Goal: Information Seeking & Learning: Learn about a topic

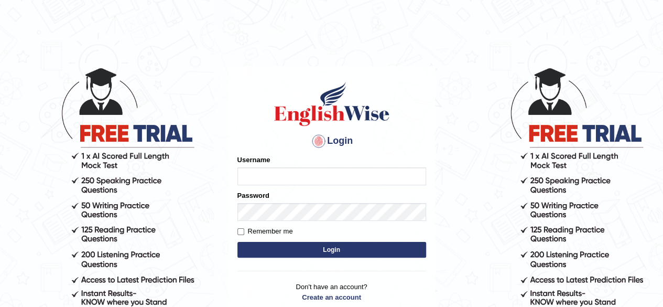
click at [322, 178] on input "Username" at bounding box center [331, 176] width 189 height 18
type input "0493064320"
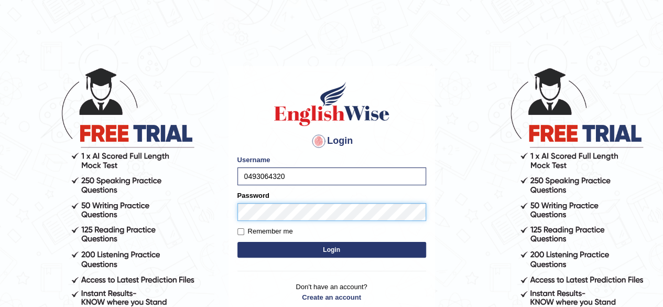
click at [237, 242] on button "Login" at bounding box center [331, 250] width 189 height 16
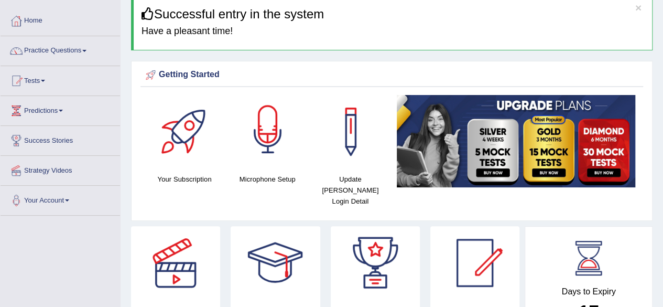
scroll to position [47, 0]
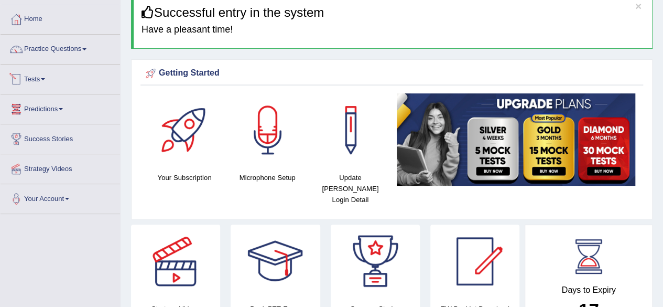
click at [45, 77] on link "Tests" at bounding box center [61, 77] width 120 height 26
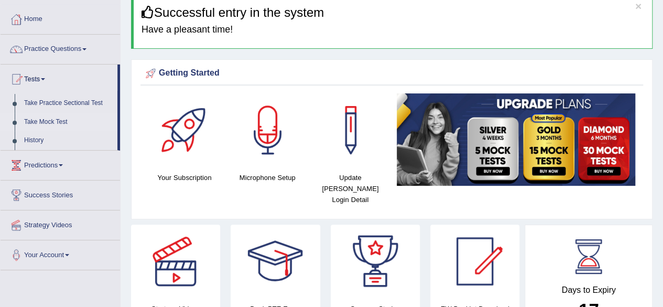
click at [47, 117] on link "Take Mock Test" at bounding box center [68, 122] width 98 height 19
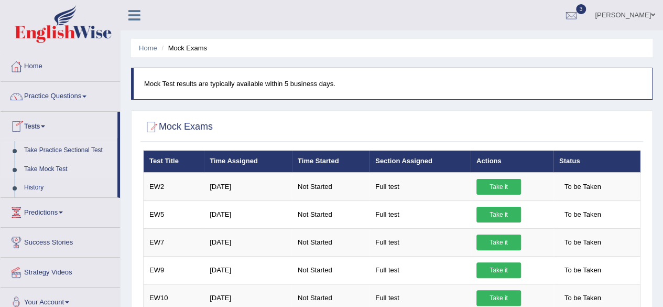
click at [42, 152] on link "Take Practice Sectional Test" at bounding box center [68, 150] width 98 height 19
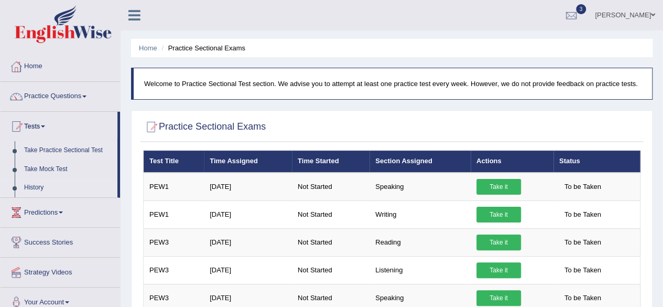
click at [36, 190] on link "History" at bounding box center [68, 187] width 98 height 19
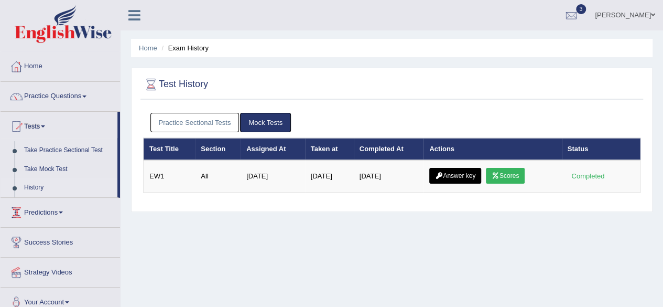
click at [174, 128] on link "Practice Sectional Tests" at bounding box center [194, 122] width 89 height 19
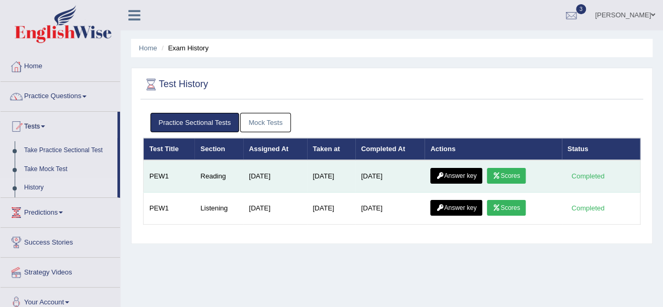
click at [517, 174] on link "Scores" at bounding box center [506, 176] width 39 height 16
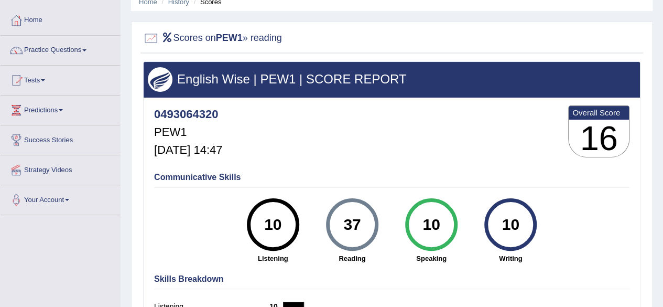
scroll to position [47, 0]
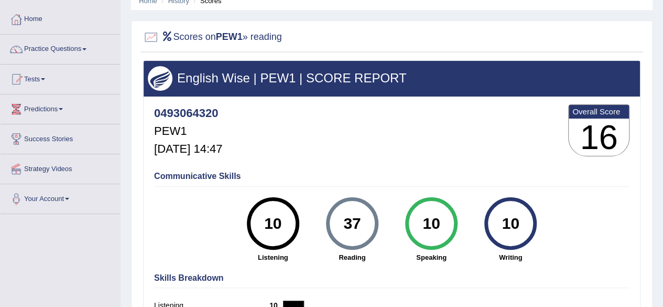
click at [45, 75] on link "Tests" at bounding box center [61, 77] width 120 height 26
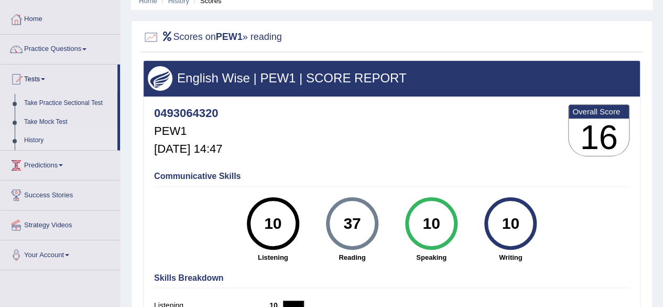
click at [39, 142] on link "History" at bounding box center [68, 140] width 98 height 19
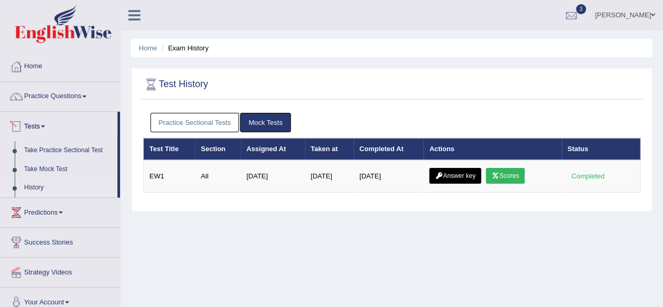
click at [194, 122] on link "Practice Sectional Tests" at bounding box center [194, 122] width 89 height 19
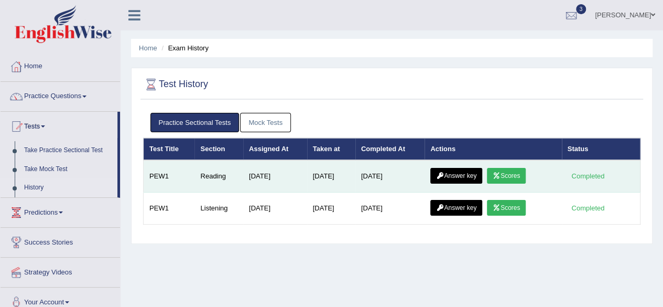
click at [460, 175] on link "Answer key" at bounding box center [456, 176] width 52 height 16
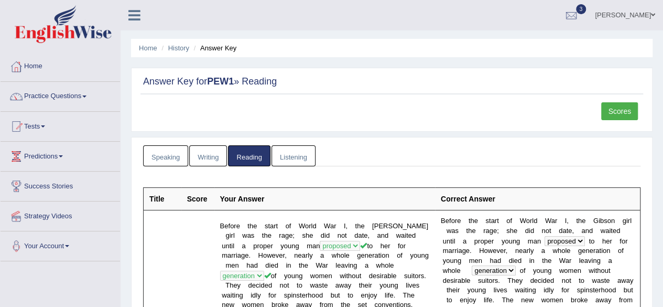
click at [620, 114] on link "Scores" at bounding box center [619, 111] width 37 height 18
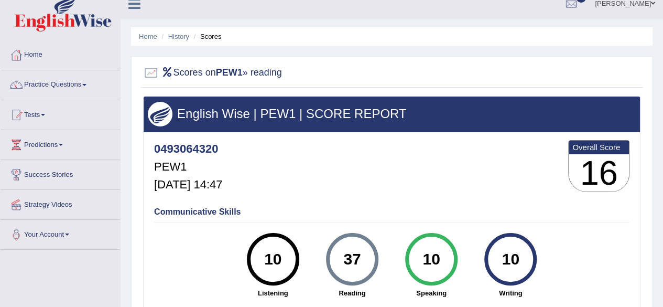
scroll to position [11, 0]
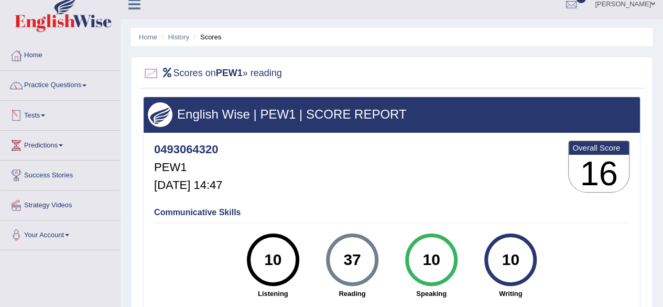
click at [48, 149] on link "Predictions" at bounding box center [61, 144] width 120 height 26
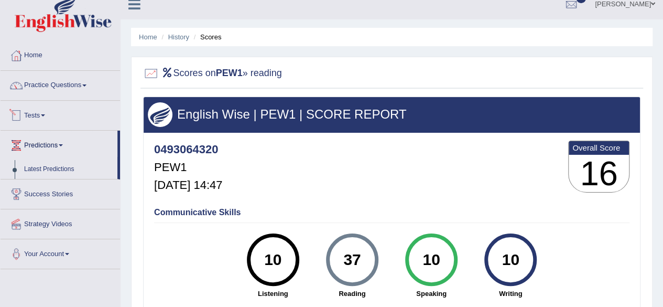
click at [41, 113] on link "Tests" at bounding box center [61, 114] width 120 height 26
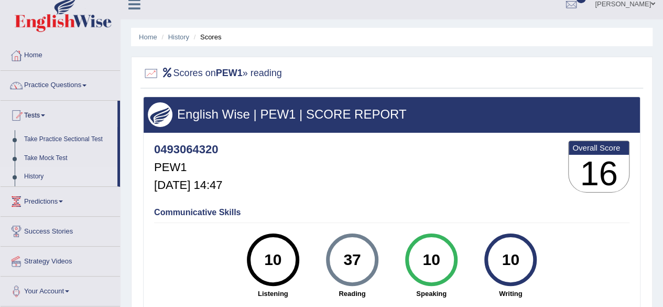
click at [34, 175] on link "History" at bounding box center [68, 176] width 98 height 19
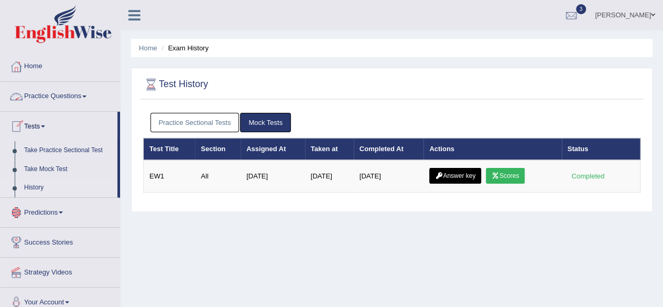
click at [201, 118] on link "Practice Sectional Tests" at bounding box center [194, 122] width 89 height 19
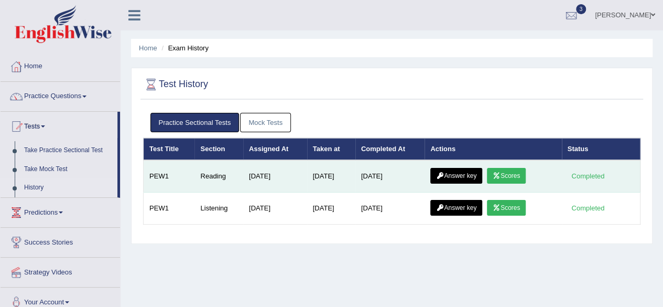
click at [467, 171] on link "Answer key" at bounding box center [456, 176] width 52 height 16
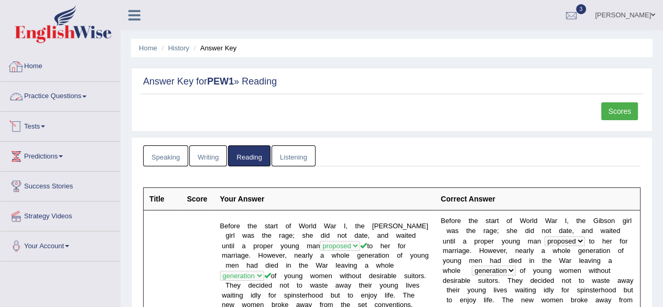
click at [42, 93] on link "Practice Questions" at bounding box center [61, 95] width 120 height 26
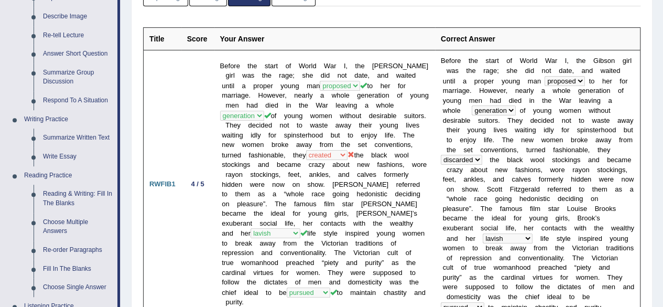
scroll to position [160, 0]
click at [59, 142] on link "Summarize Written Text" at bounding box center [77, 137] width 79 height 19
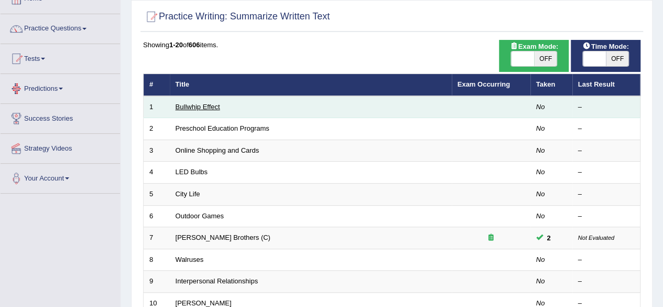
scroll to position [68, 0]
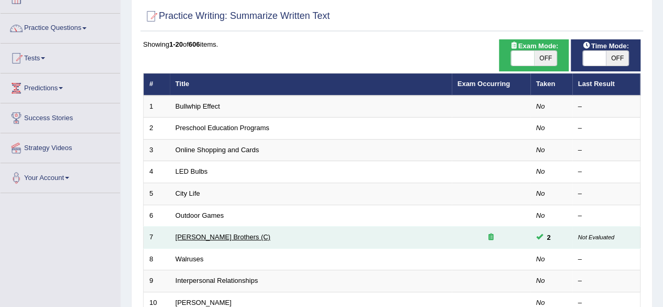
click at [200, 235] on link "[PERSON_NAME] Brothers (C)" at bounding box center [223, 237] width 95 height 8
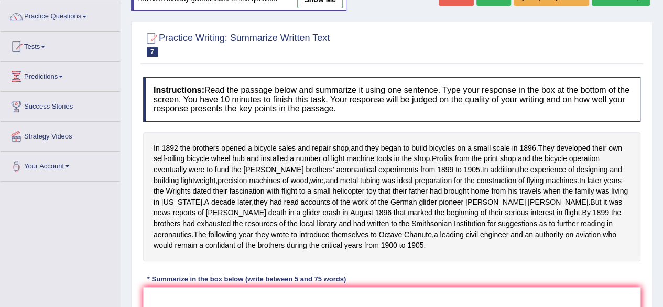
scroll to position [29, 0]
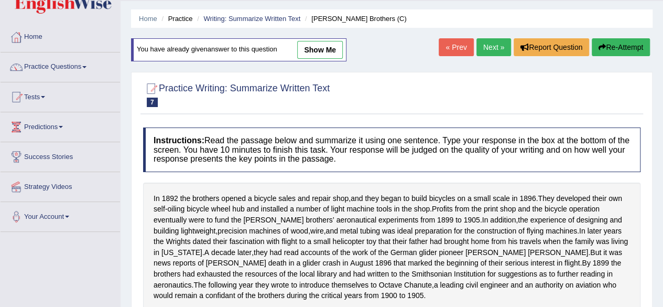
click at [318, 50] on link "show me" at bounding box center [320, 50] width 46 height 18
type textarea "In [DATE] brothers developed their own self-oiling bicycle wheel hub and instal…"
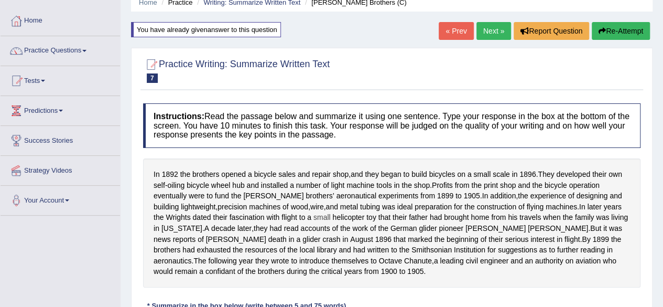
scroll to position [42, 0]
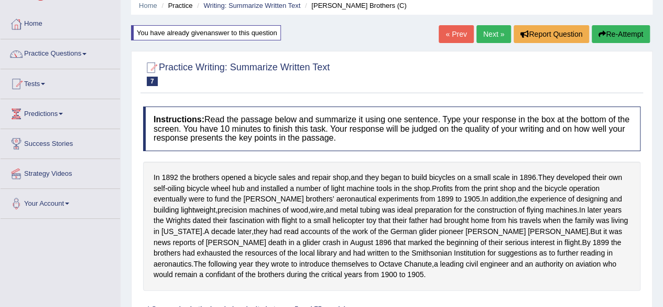
click at [487, 34] on link "Next »" at bounding box center [494, 34] width 35 height 18
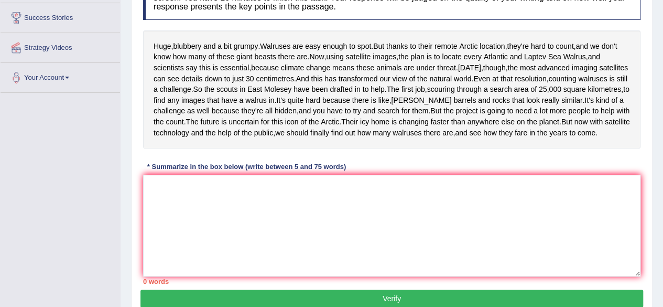
scroll to position [169, 0]
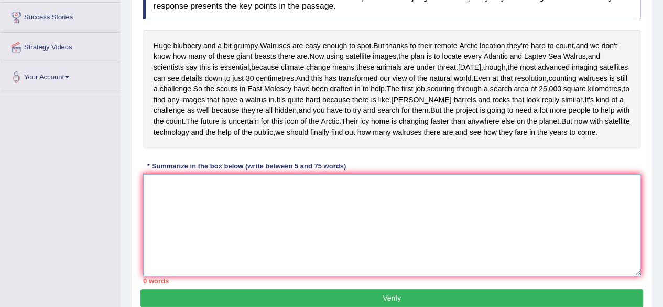
click at [304, 272] on textarea at bounding box center [392, 225] width 498 height 102
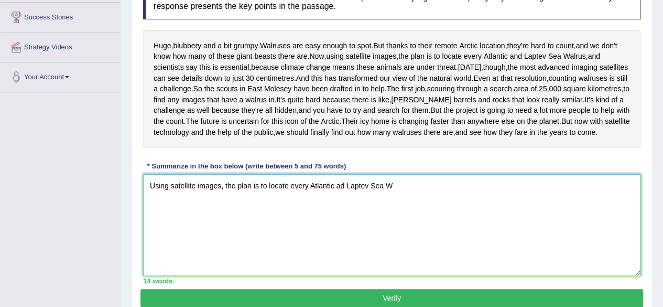
click at [339, 236] on textarea "Using satellite images, the plan is to locate every Atlantic ad Laptev Sea W" at bounding box center [392, 225] width 498 height 102
click at [401, 242] on textarea "Using satellite images, the plan is to locate every Atlantic and Laptev Sea W" at bounding box center [392, 225] width 498 height 102
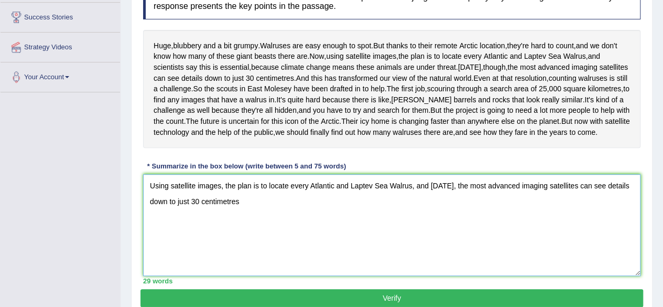
click at [248, 255] on textarea "Using satellite images, the plan is to locate every Atlantic and Laptev Sea Wal…" at bounding box center [392, 225] width 498 height 102
click at [216, 273] on textarea "Using satellite images, the plan is to locate every Atlantic and Laptev Sea Wal…" at bounding box center [392, 225] width 498 height 102
click at [280, 247] on textarea "Using satellite images, the plan is to locate every Atlantic and Laptev Sea Wal…" at bounding box center [392, 225] width 498 height 102
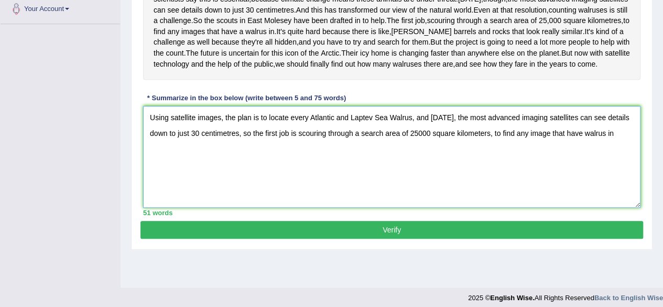
scroll to position [238, 0]
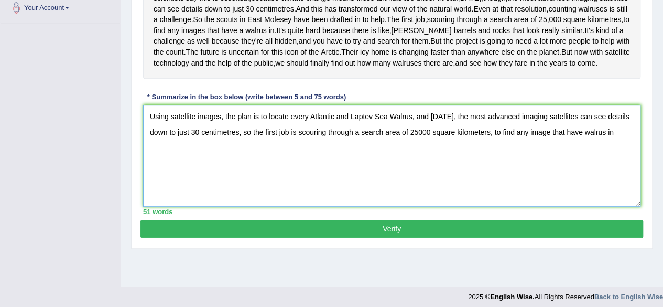
click at [599, 206] on textarea "Using satellite images, the plan is to locate every Atlantic and Laptev Sea Wal…" at bounding box center [392, 156] width 498 height 102
click at [550, 181] on textarea "Using satellite images, the plan is to locate every Atlantic and Laptev Sea Wal…" at bounding box center [392, 156] width 498 height 102
click at [626, 187] on textarea "Using satellite images, the plan is to locate every Atlantic and Laptev Sea Wal…" at bounding box center [392, 156] width 498 height 102
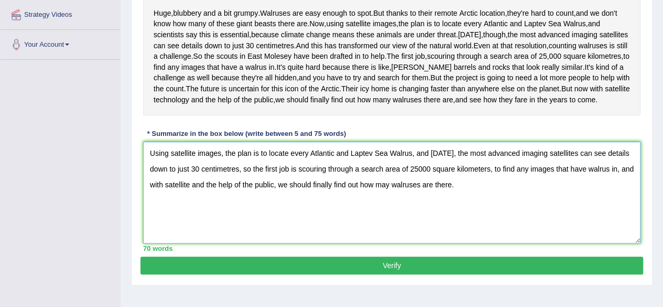
scroll to position [201, 0]
click at [366, 243] on textarea "Using satellite images, the plan is to locate every Atlantic and Laptev Sea Wal…" at bounding box center [392, 193] width 498 height 102
click at [251, 236] on textarea "Using satellite images, the plan is to locate every Atlantic and Laptev Sea Wal…" at bounding box center [392, 193] width 498 height 102
click at [260, 243] on textarea "Using satellite images, the plan is to locate every Atlantic and Laptev Sea Wal…" at bounding box center [392, 193] width 498 height 102
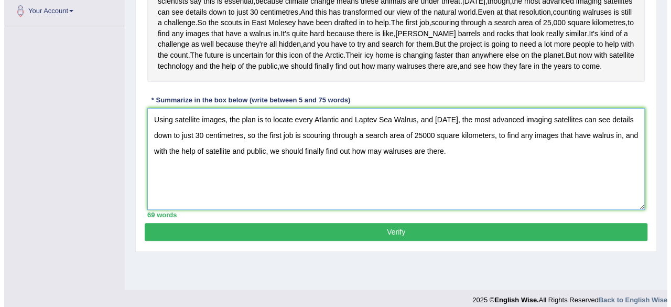
scroll to position [239, 0]
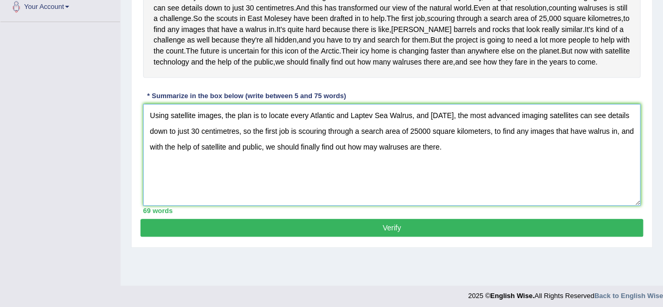
click at [373, 198] on textarea "Using satellite images, the plan is to locate every Atlantic and Laptev Sea Wal…" at bounding box center [392, 155] width 498 height 102
click at [320, 206] on textarea "Using satellite images, the plan is to locate every Atlantic and Laptev Sea Wal…" at bounding box center [392, 155] width 498 height 102
type textarea "Using satellite images, the plan is to locate every Atlantic and Laptev Sea Wal…"
click at [311, 236] on button "Verify" at bounding box center [391, 228] width 503 height 18
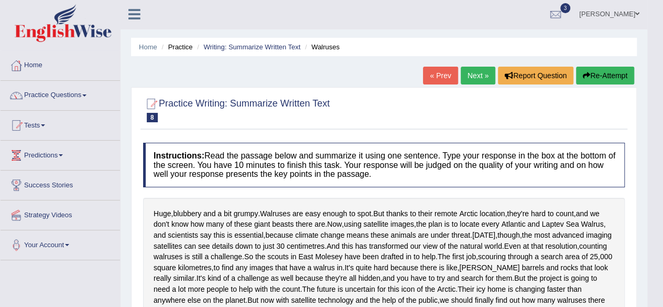
scroll to position [0, 0]
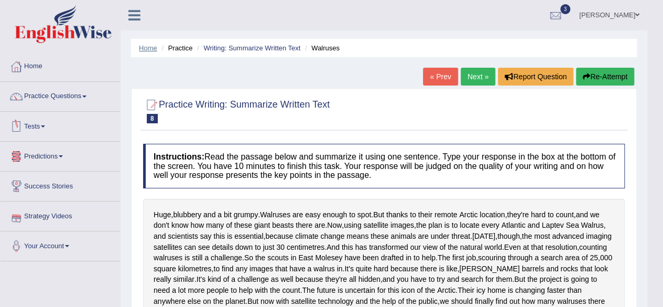
click at [153, 50] on link "Home" at bounding box center [148, 48] width 18 height 8
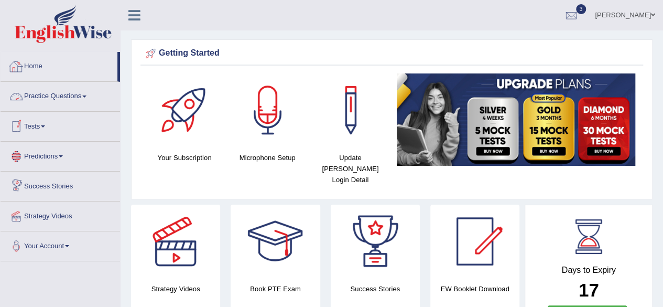
click at [90, 93] on link "Practice Questions" at bounding box center [61, 95] width 120 height 26
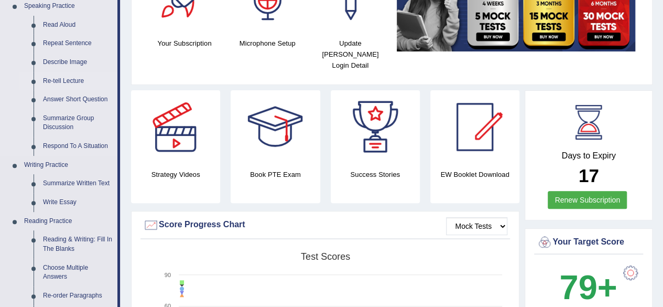
scroll to position [118, 0]
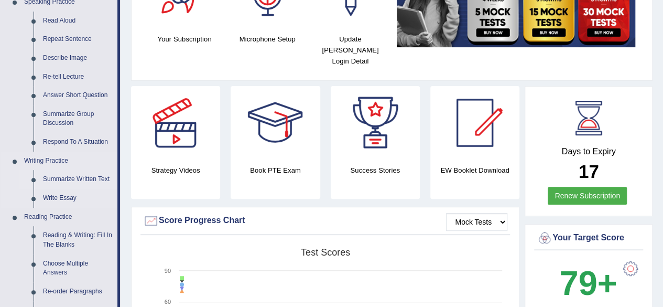
click at [62, 177] on link "Summarize Written Text" at bounding box center [77, 179] width 79 height 19
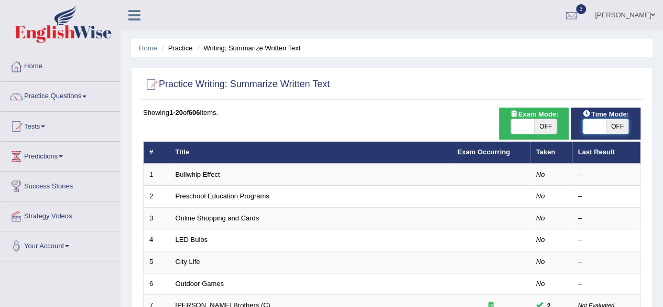
click at [604, 132] on span at bounding box center [594, 126] width 23 height 15
checkbox input "true"
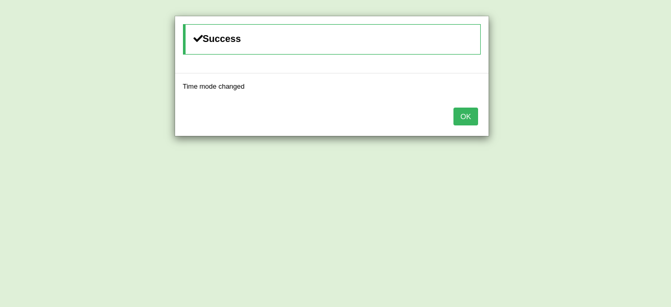
click at [474, 111] on button "OK" at bounding box center [465, 116] width 24 height 18
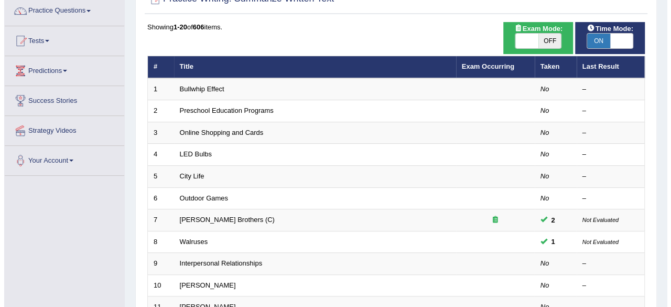
scroll to position [87, 0]
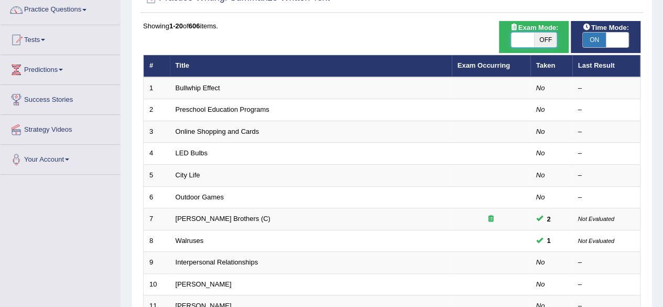
click at [529, 42] on span at bounding box center [522, 40] width 23 height 15
checkbox input "true"
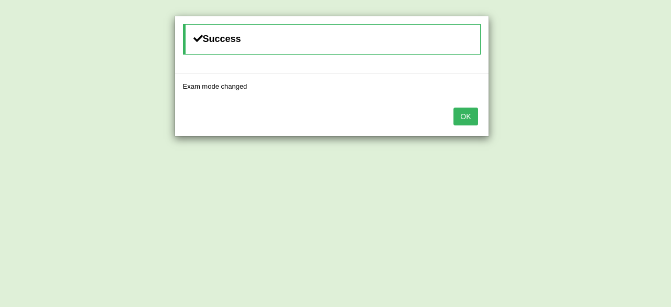
click at [476, 115] on button "OK" at bounding box center [465, 116] width 24 height 18
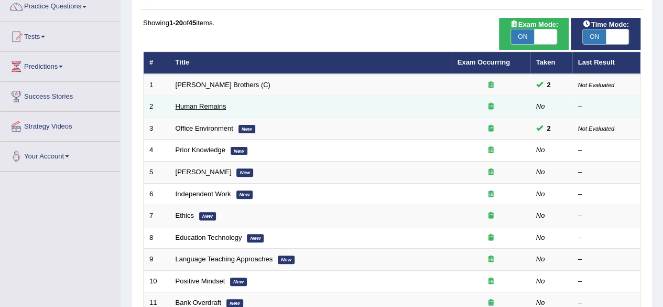
click at [217, 104] on link "Human Remains" at bounding box center [201, 106] width 51 height 8
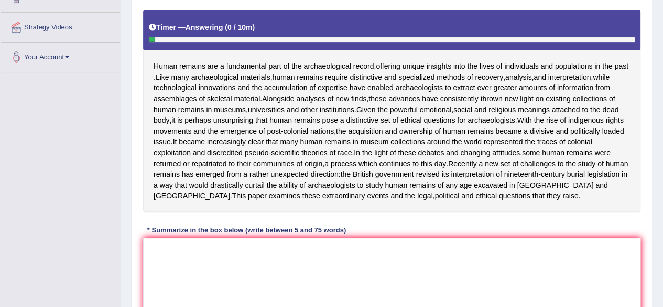
scroll to position [199, 0]
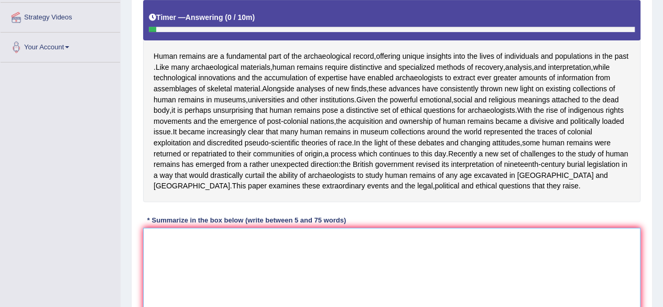
click at [208, 262] on textarea at bounding box center [392, 279] width 498 height 102
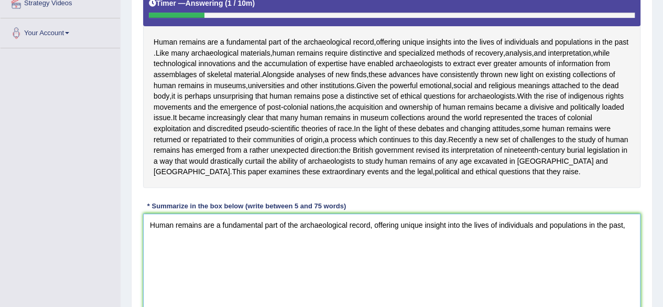
scroll to position [211, 0]
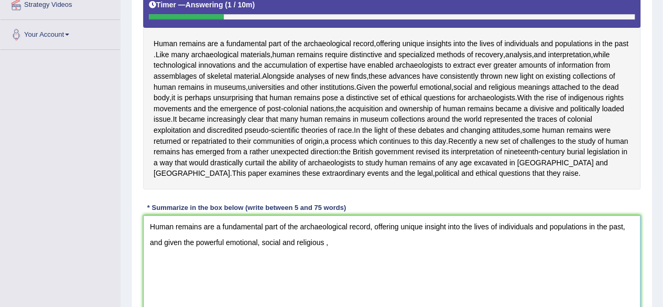
click at [330, 252] on textarea "Human remains are a fundamental part of the archaeological record, offering uni…" at bounding box center [392, 266] width 498 height 102
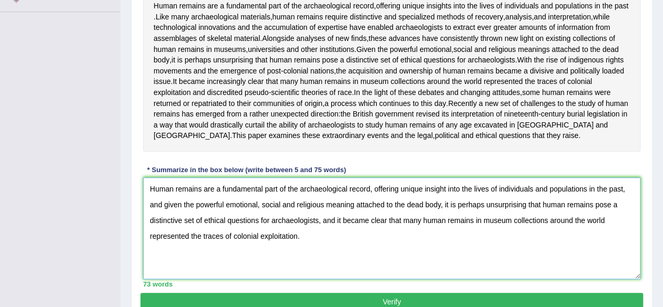
scroll to position [287, 0]
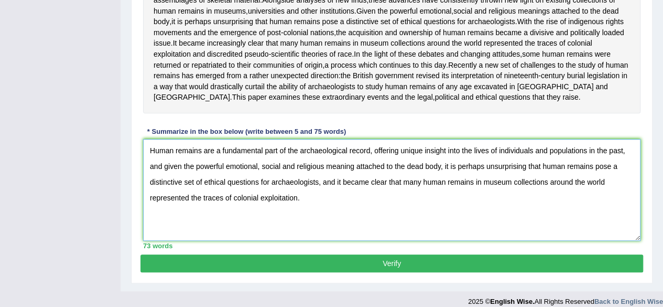
type textarea "Human remains are a fundamental part of the archaeological record, offering uni…"
click at [307, 272] on button "Verify" at bounding box center [391, 263] width 503 height 18
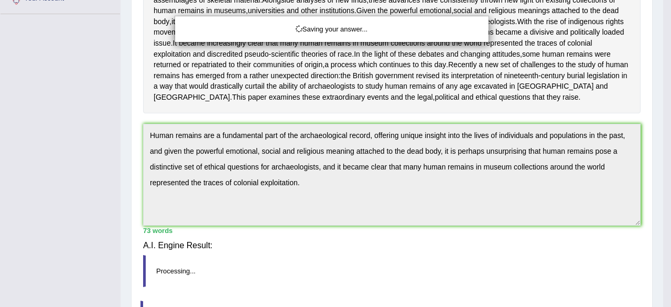
click at [307, 275] on div "Saving your answer..." at bounding box center [335, 153] width 671 height 307
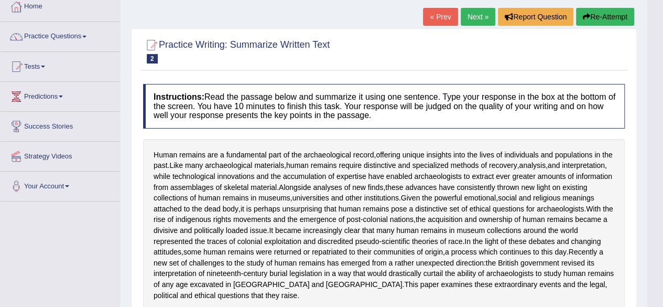
scroll to position [0, 0]
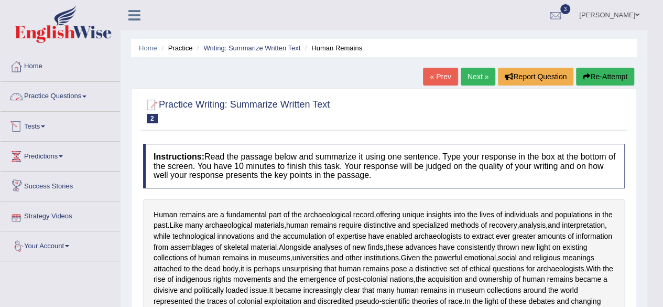
click at [65, 101] on link "Practice Questions" at bounding box center [61, 95] width 120 height 26
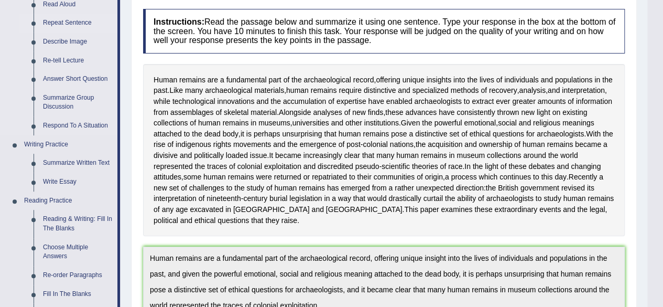
scroll to position [135, 0]
click at [57, 162] on link "Summarize Written Text" at bounding box center [77, 162] width 79 height 19
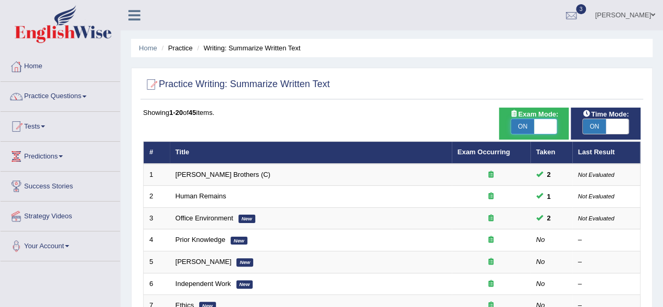
click at [546, 126] on span at bounding box center [545, 126] width 23 height 15
checkbox input "false"
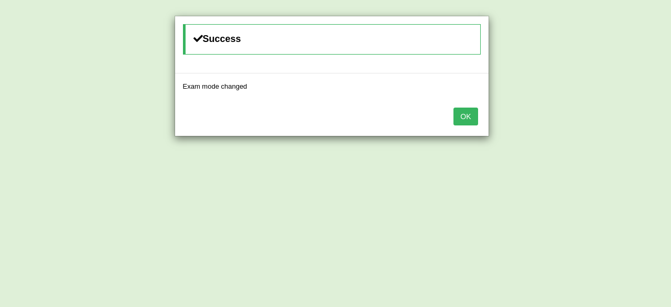
click at [473, 118] on button "OK" at bounding box center [465, 116] width 24 height 18
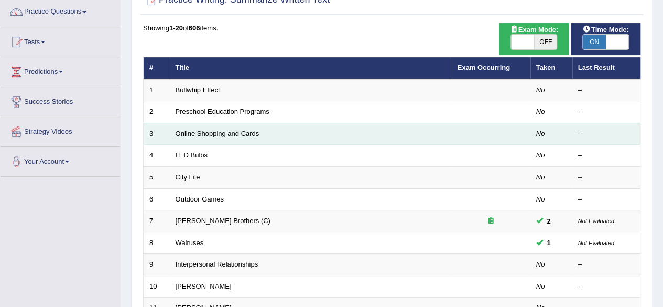
scroll to position [85, 0]
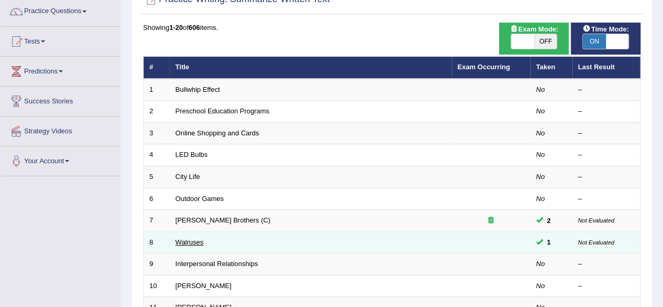
click at [196, 239] on link "Walruses" at bounding box center [190, 242] width 28 height 8
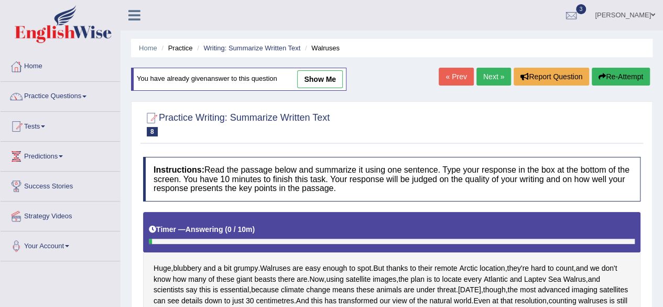
click at [340, 74] on link "show me" at bounding box center [320, 79] width 46 height 18
type textarea "Using satellite images, the plan is to locate every Atlantic and Laptev Sea Wal…"
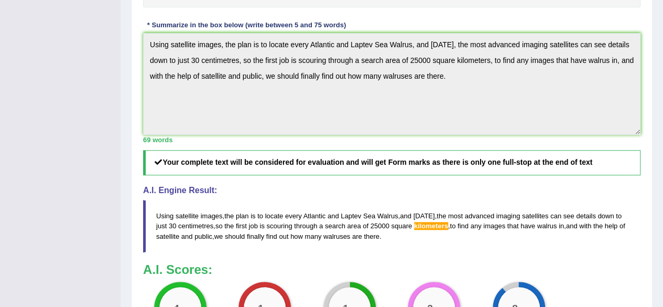
scroll to position [355, 0]
